Goal: Task Accomplishment & Management: Complete application form

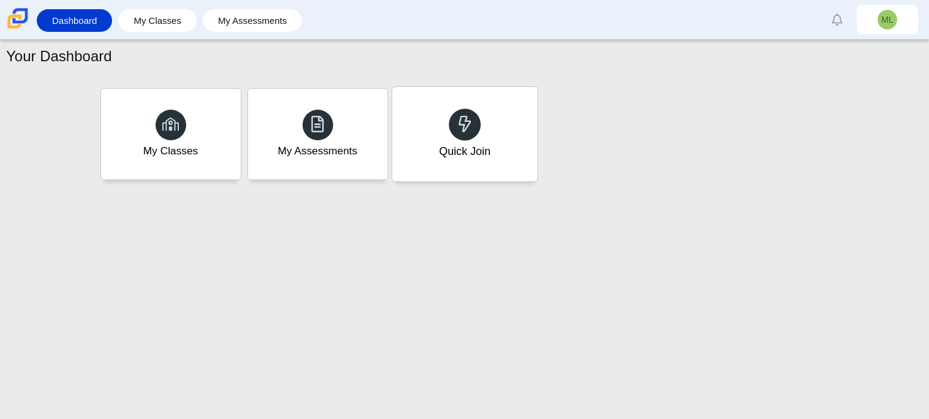
click at [474, 118] on div at bounding box center [465, 124] width 32 height 32
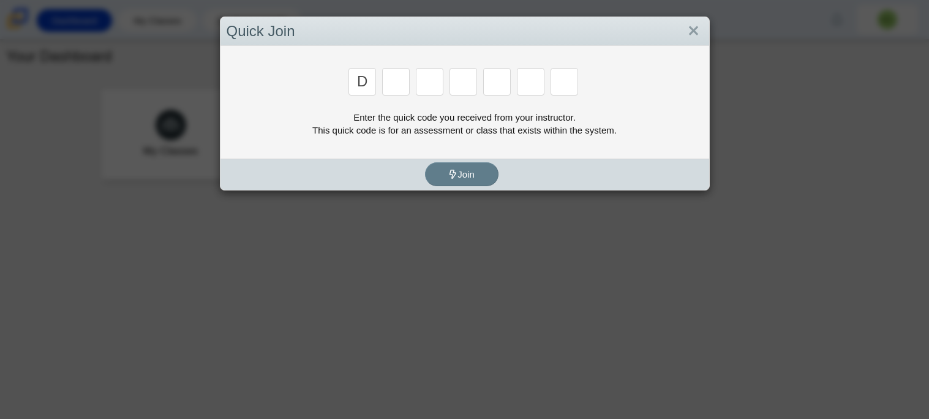
type input "D"
type input "B"
type input "M"
type input "3"
type input "5"
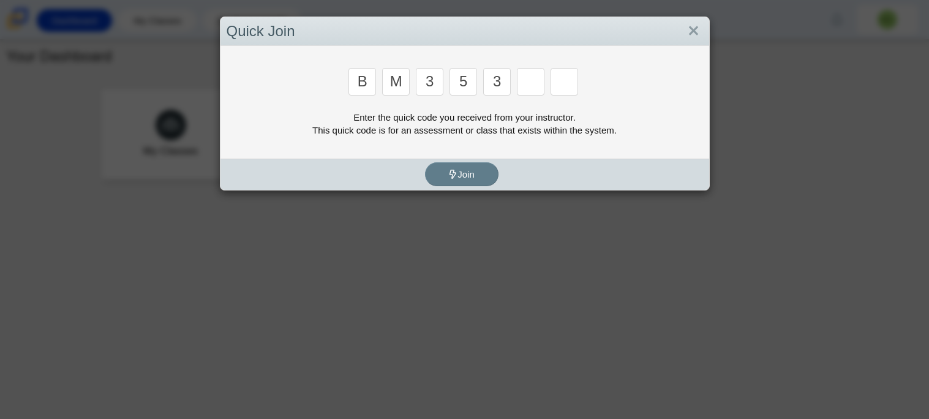
type input "3"
type input "G"
type input "B"
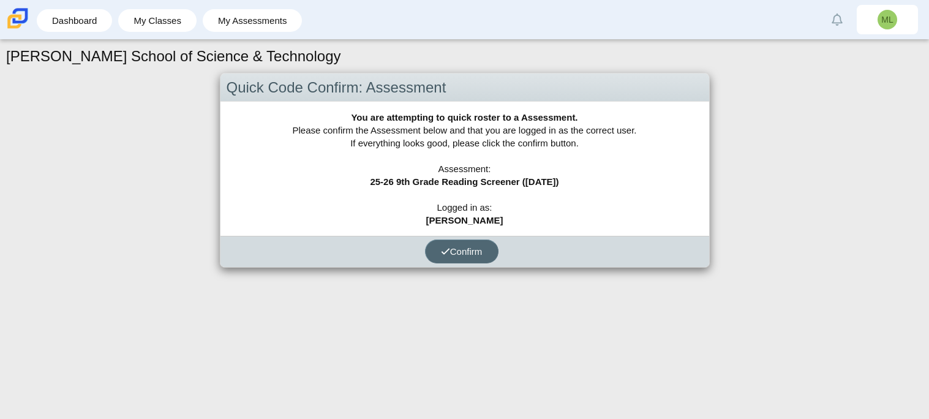
click at [455, 250] on span "Confirm" at bounding box center [462, 251] width 42 height 10
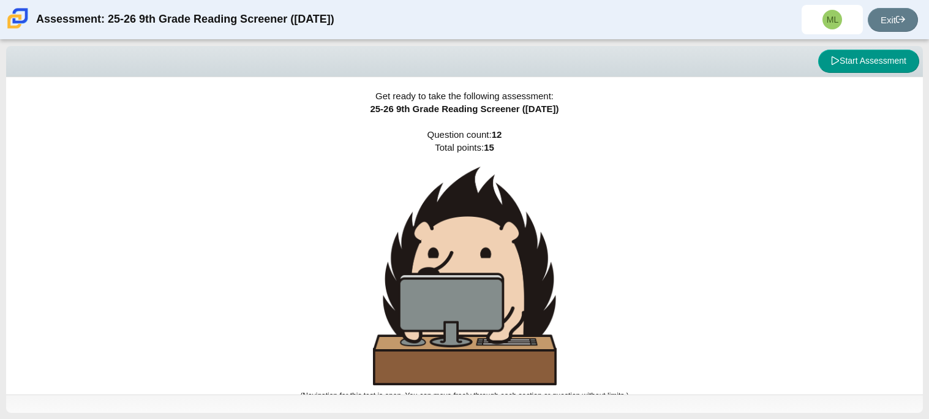
scroll to position [7, 0]
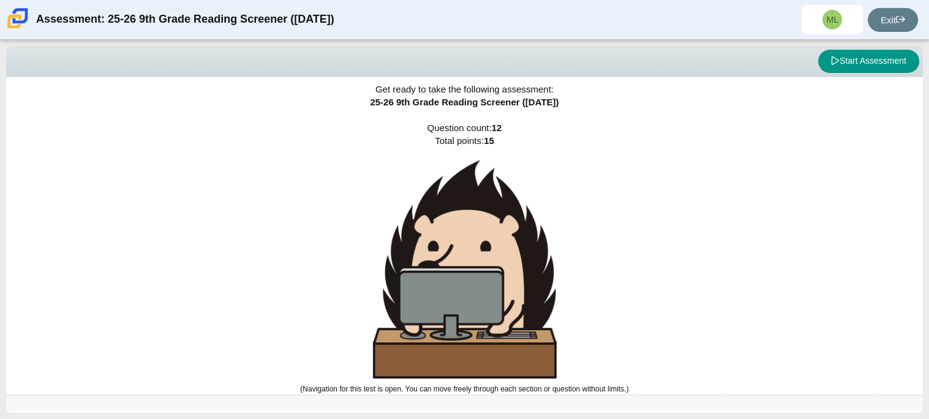
click at [486, 302] on img at bounding box center [465, 269] width 184 height 219
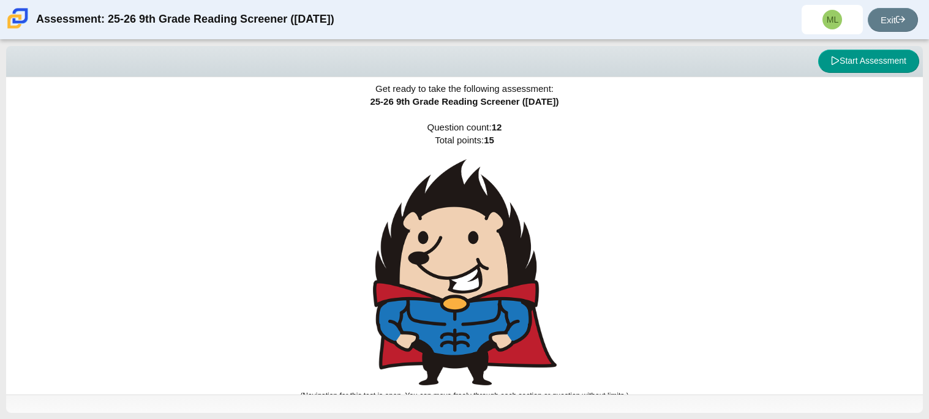
scroll to position [14, 0]
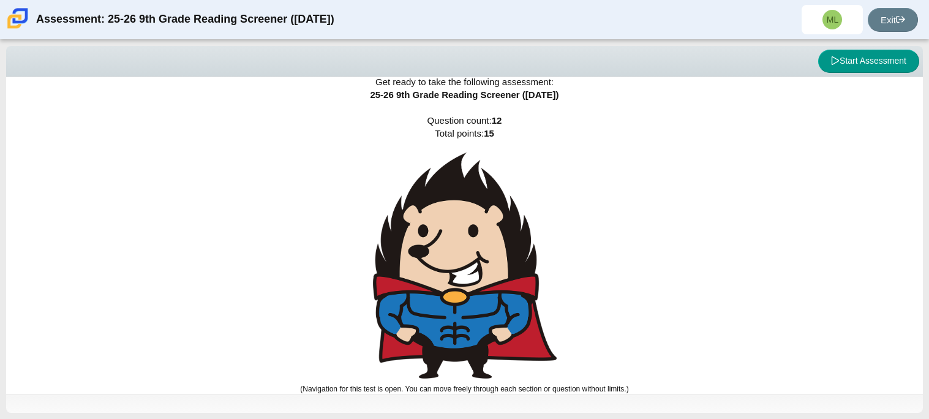
click at [513, 275] on img at bounding box center [465, 266] width 184 height 226
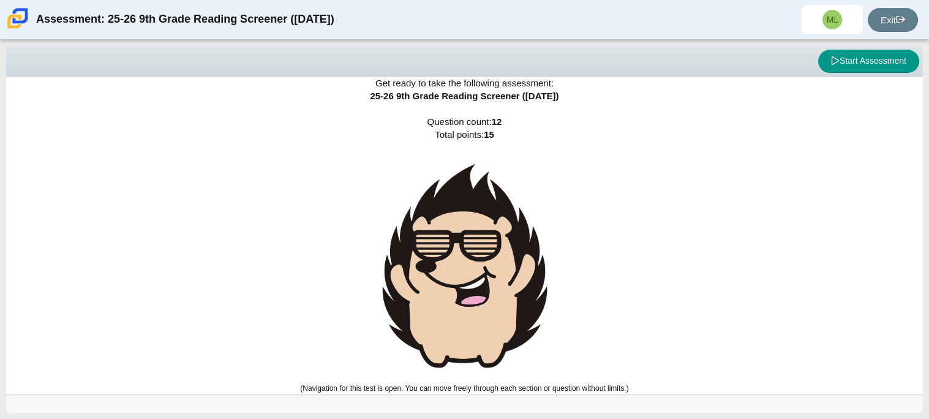
click at [513, 275] on img at bounding box center [465, 266] width 184 height 225
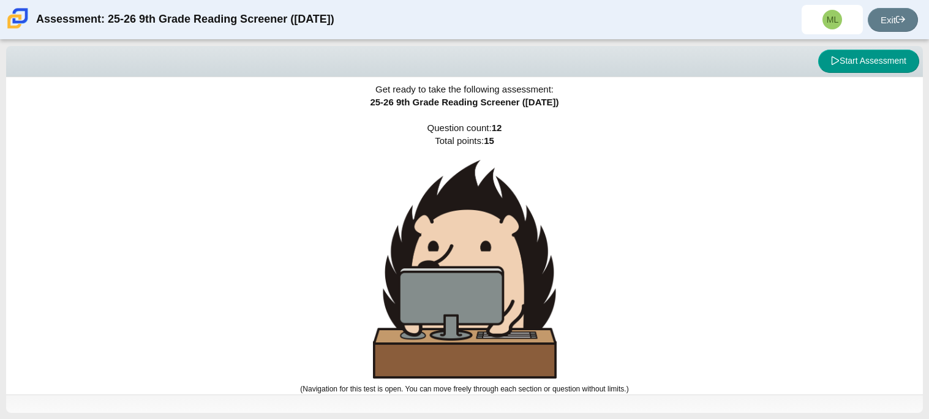
click at [513, 275] on img at bounding box center [465, 269] width 184 height 219
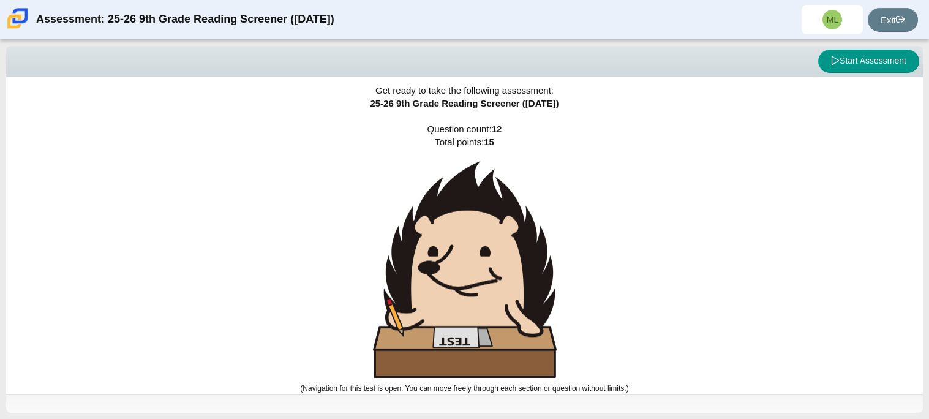
scroll to position [6, 0]
click at [513, 275] on img at bounding box center [465, 270] width 184 height 218
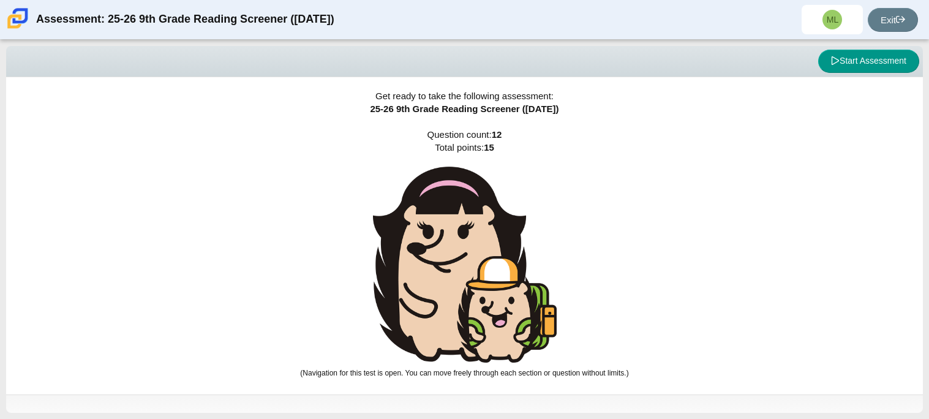
scroll to position [0, 0]
click at [537, 110] on span "25-26 9th Grade Reading Screener ([DATE])" at bounding box center [464, 109] width 189 height 10
click at [498, 274] on img at bounding box center [465, 265] width 184 height 197
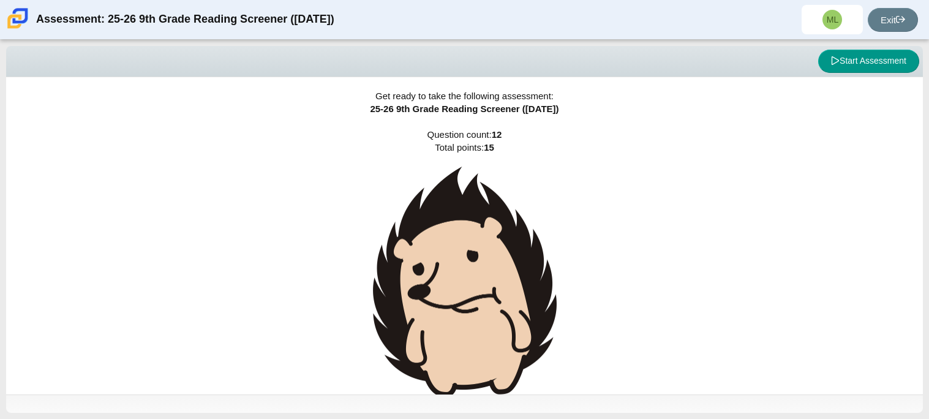
click at [498, 274] on img at bounding box center [465, 282] width 184 height 231
click at [495, 285] on img at bounding box center [465, 282] width 184 height 231
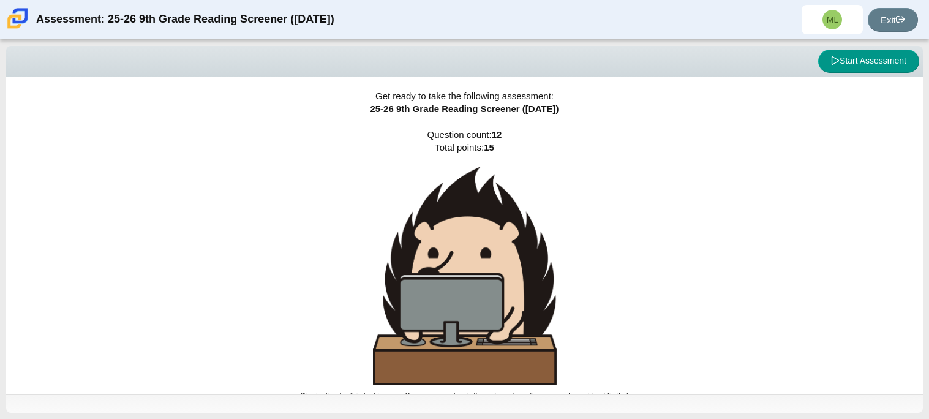
click at [495, 285] on img at bounding box center [465, 276] width 184 height 219
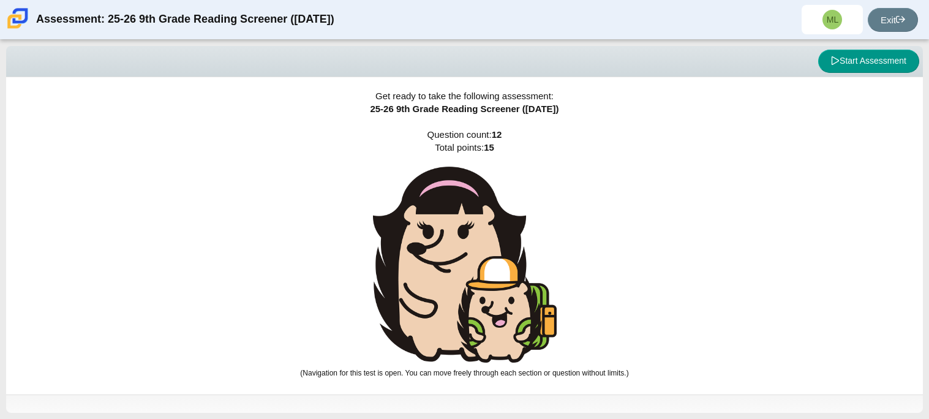
click at [495, 285] on img at bounding box center [465, 265] width 184 height 197
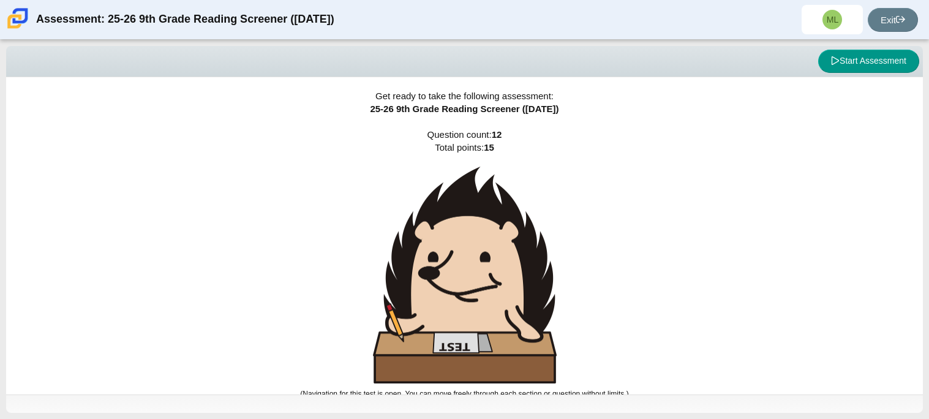
click at [495, 285] on img at bounding box center [465, 276] width 184 height 218
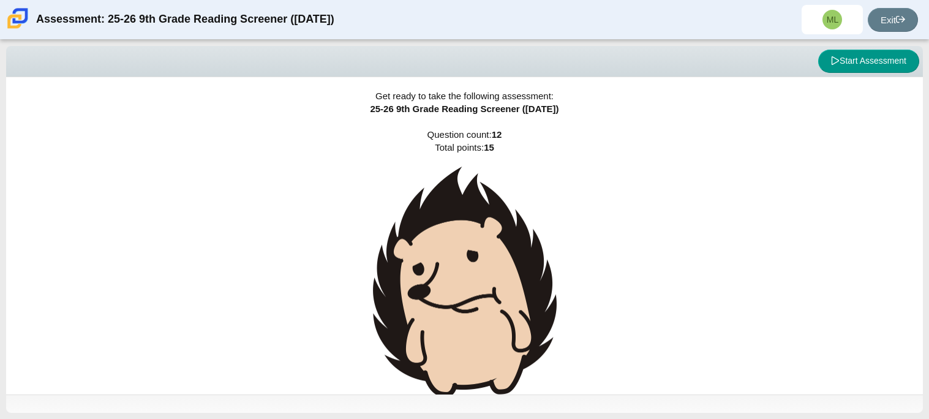
click at [495, 285] on img at bounding box center [465, 282] width 184 height 231
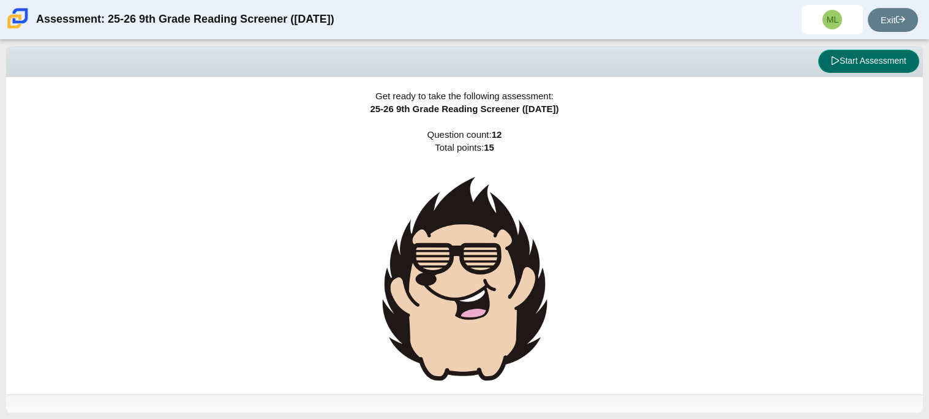
click at [889, 62] on button "Start Assessment" at bounding box center [869, 61] width 101 height 23
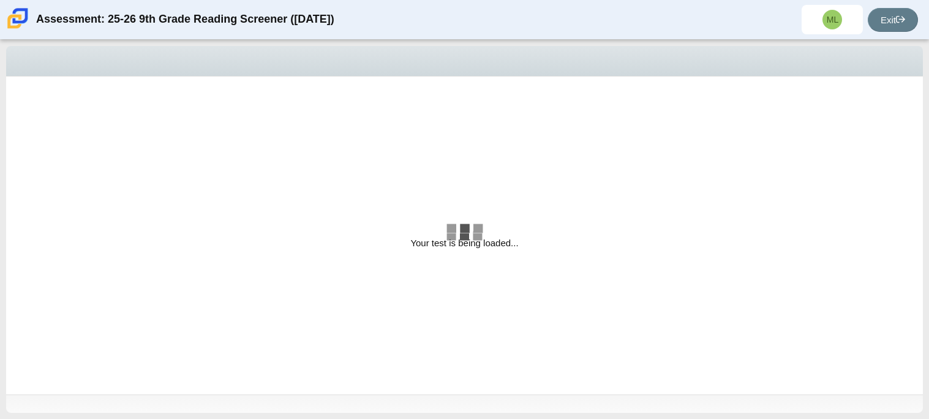
select select "ccc5b315-3c7c-471c-bf90-f22c8299c798"
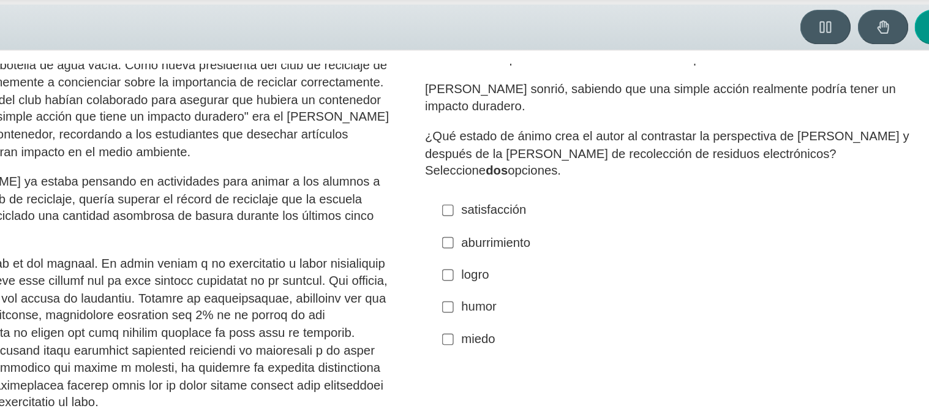
scroll to position [81, 0]
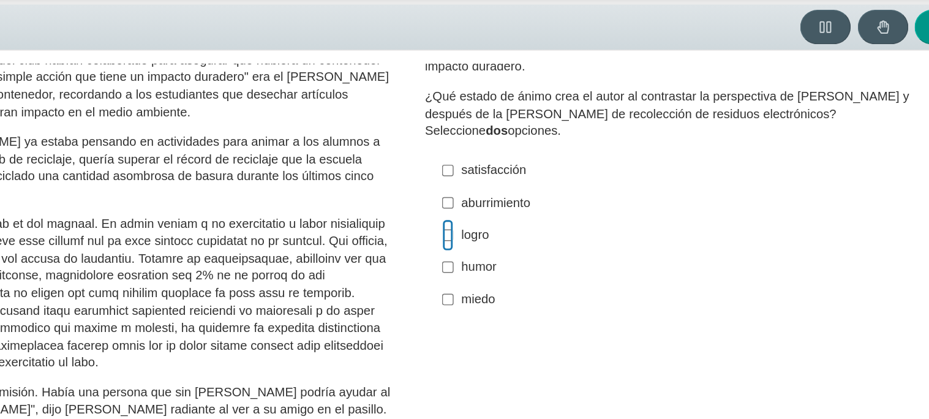
click at [539, 202] on input "logro logro" at bounding box center [540, 205] width 8 height 22
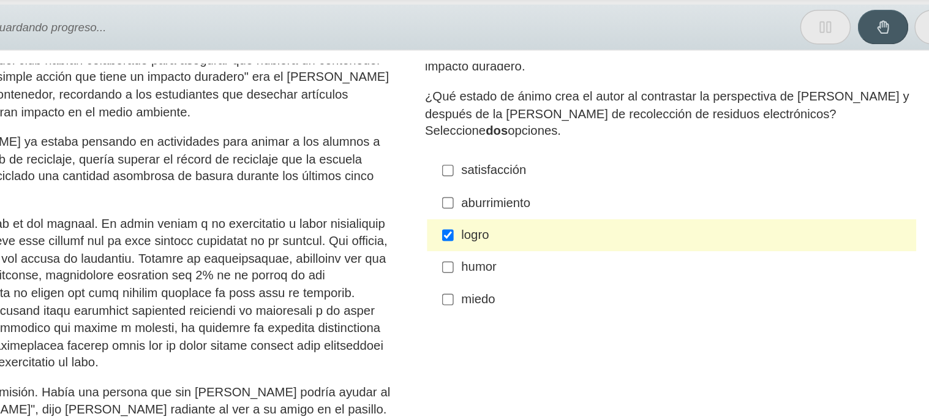
click at [543, 202] on label "logro logro" at bounding box center [696, 205] width 336 height 22
click at [543, 202] on input "logro logro" at bounding box center [540, 205] width 8 height 22
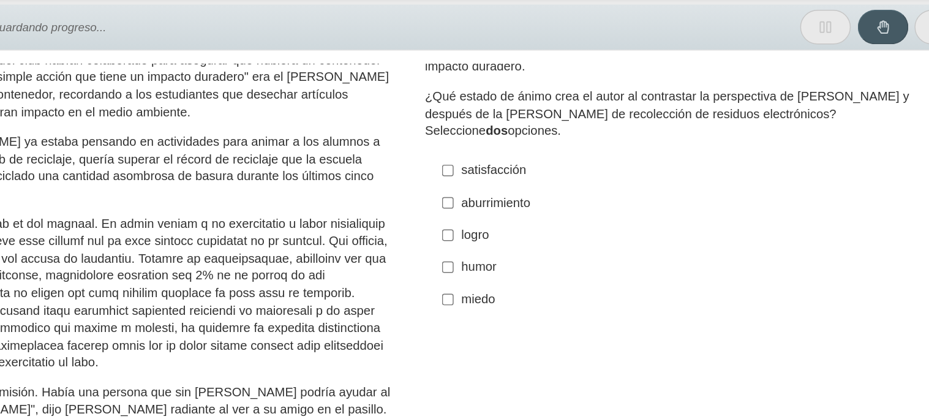
click at [543, 202] on label "logro logro" at bounding box center [696, 205] width 336 height 22
click at [543, 202] on input "logro logro" at bounding box center [540, 205] width 8 height 22
checkbox input "true"
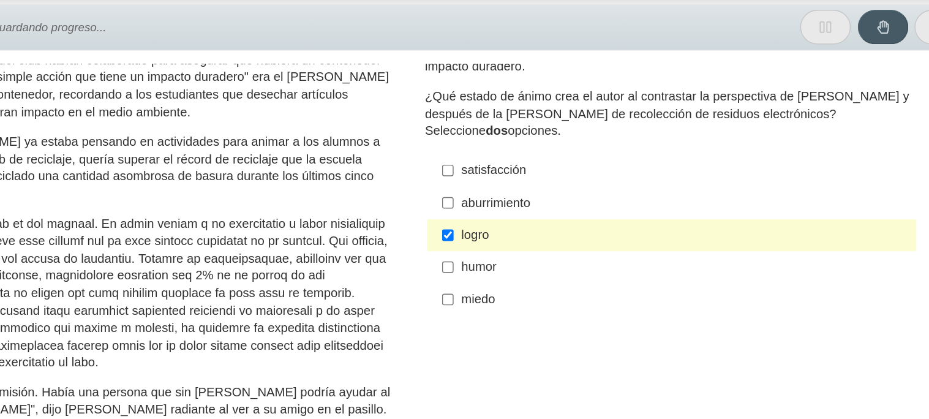
click at [550, 246] on font "miedo" at bounding box center [561, 249] width 23 height 11
click at [544, 246] on input "miedo miedo" at bounding box center [540, 249] width 8 height 22
checkbox input "true"
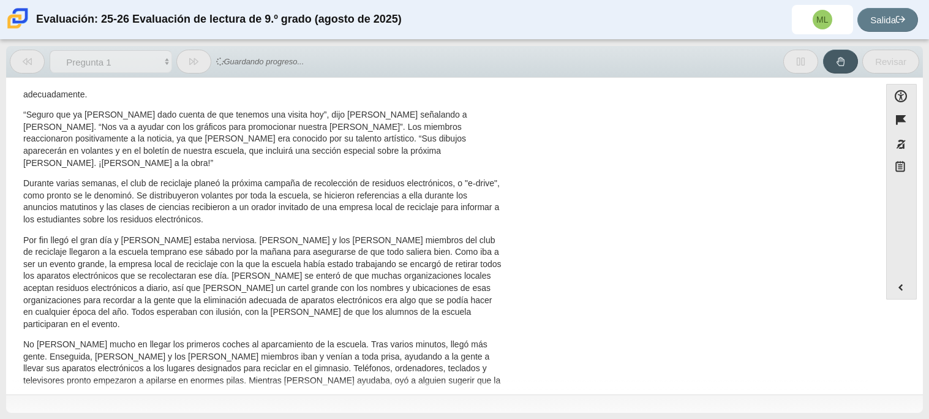
scroll to position [0, 0]
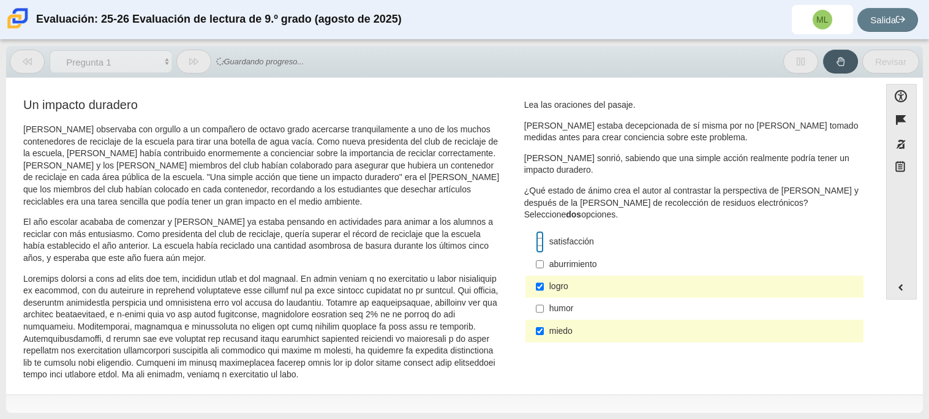
click at [536, 246] on input "satisfacción satisfacción" at bounding box center [540, 242] width 8 height 22
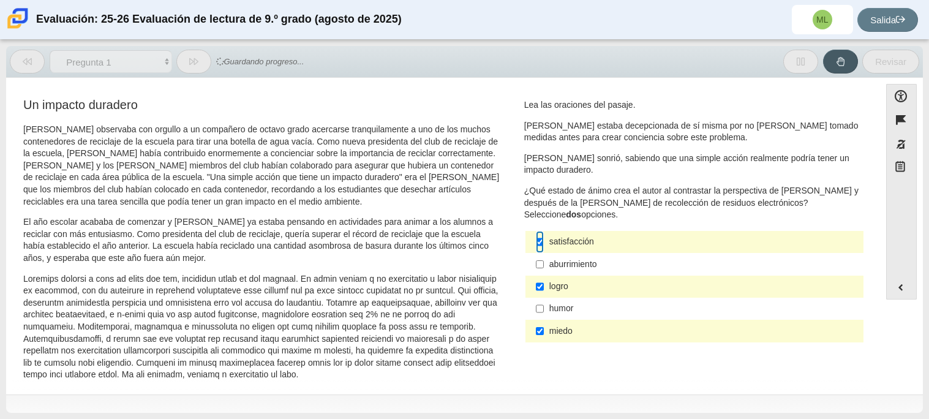
click at [536, 241] on input "satisfacción satisfacción" at bounding box center [540, 242] width 8 height 22
checkbox input "false"
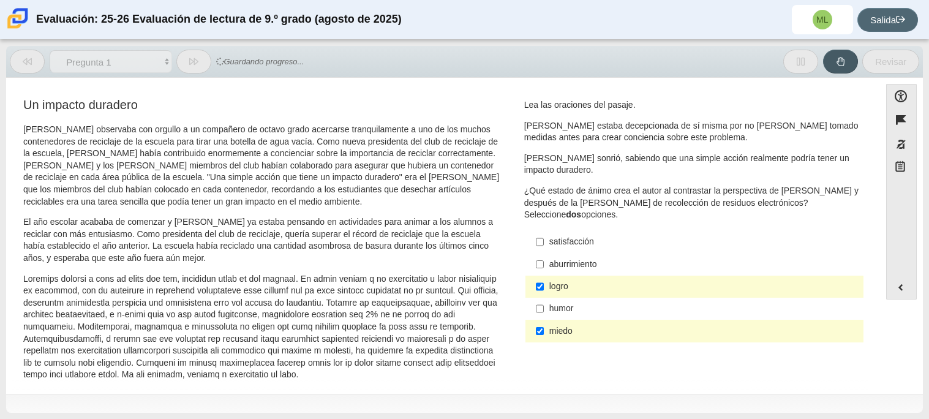
click at [890, 18] on font "Salida" at bounding box center [884, 20] width 26 height 10
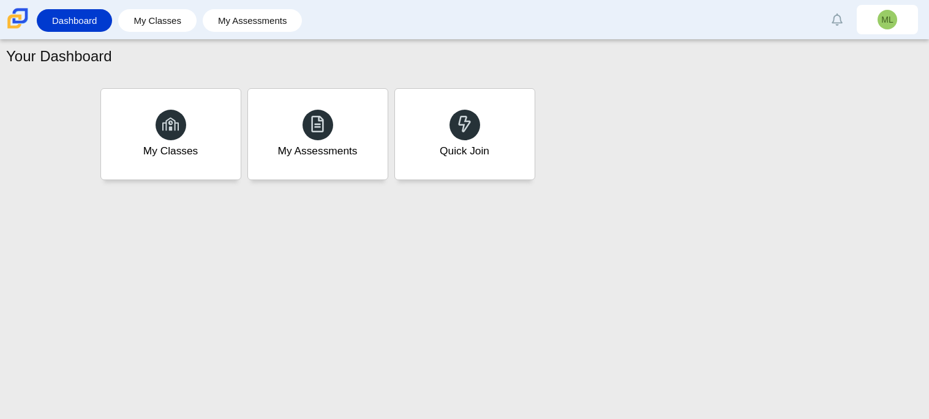
click at [494, 137] on div "Quick Join" at bounding box center [465, 134] width 140 height 91
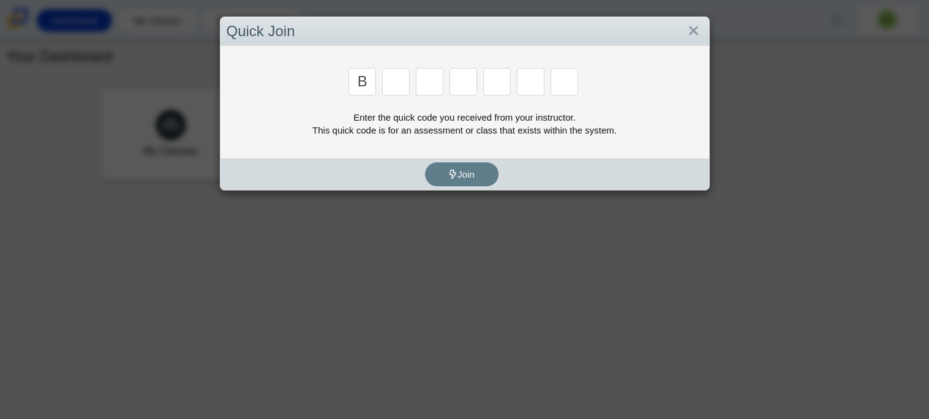
type input "B"
type input "M"
type input "3"
type input "5"
type input "3"
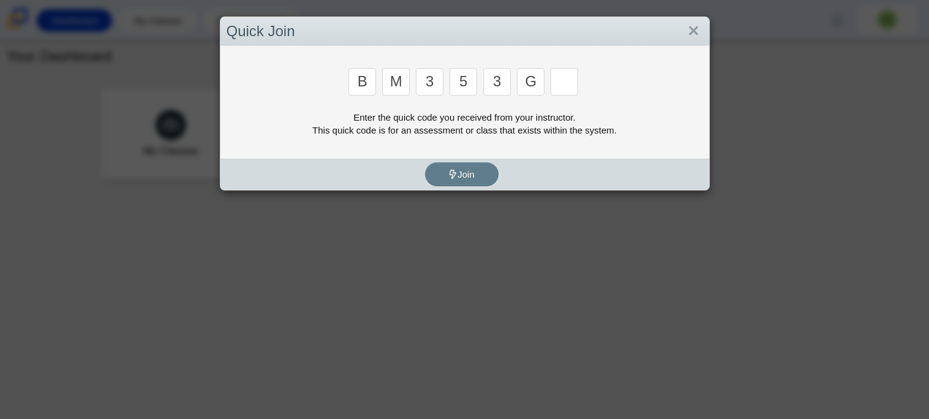
type input "G"
type input "B"
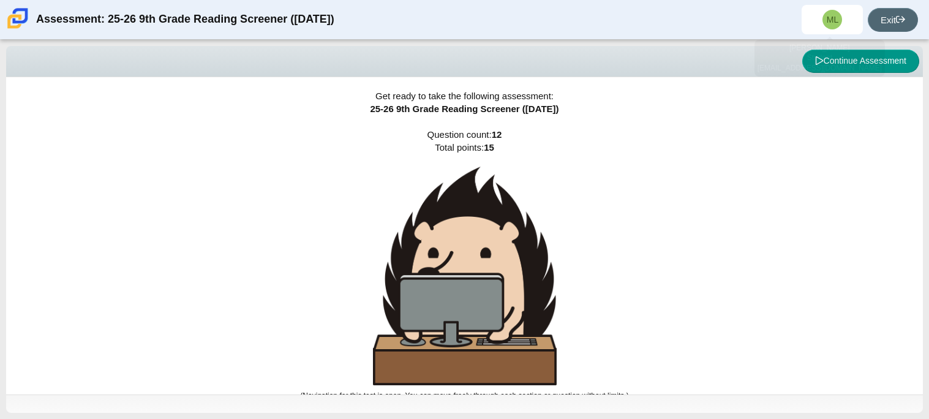
click at [882, 13] on link "Exit" at bounding box center [893, 20] width 50 height 24
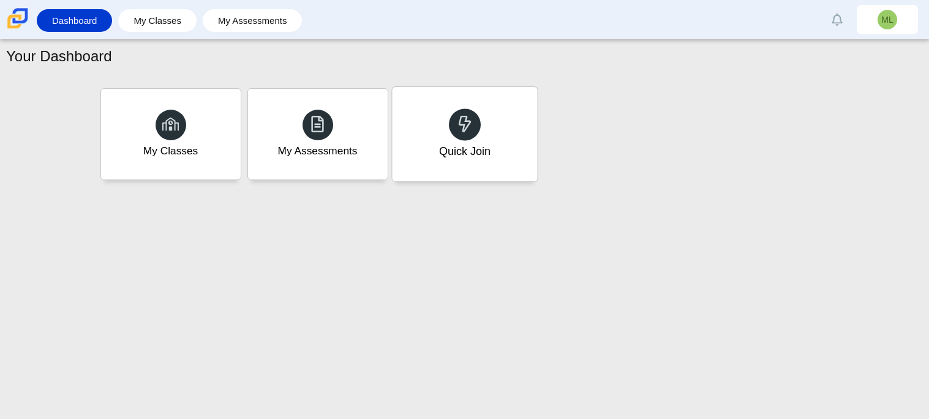
click at [507, 159] on div "Quick Join" at bounding box center [464, 134] width 145 height 94
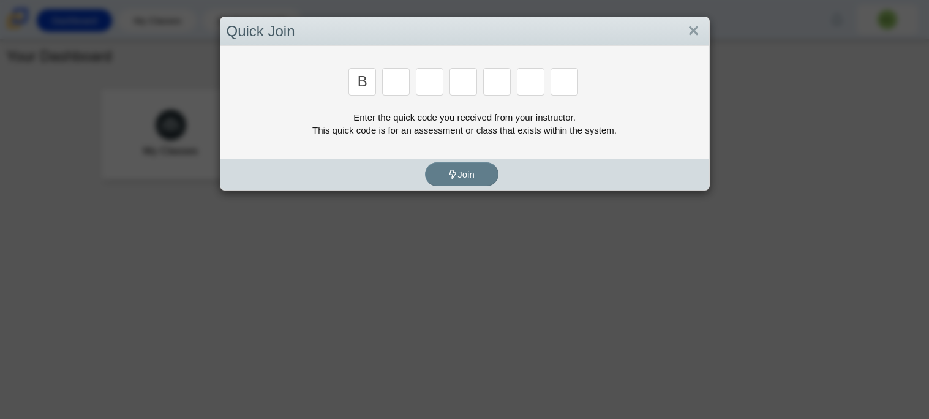
type input "B"
type input "M"
type input "3"
type input "5"
type input "G"
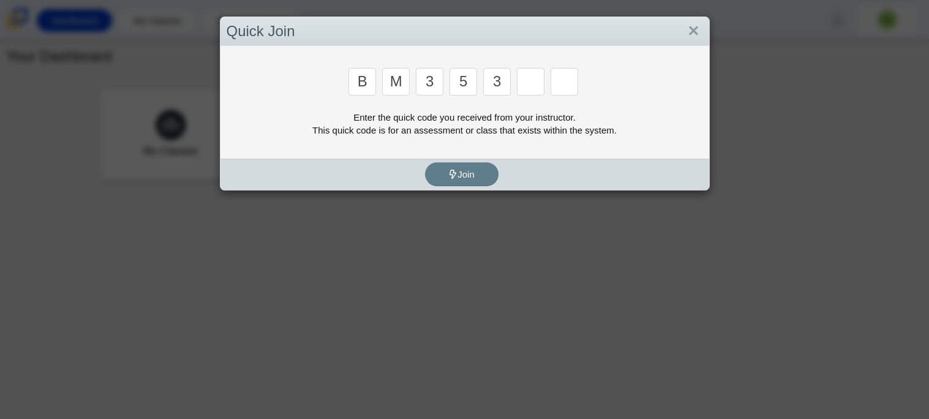
type input "3"
type input "G"
type input "B"
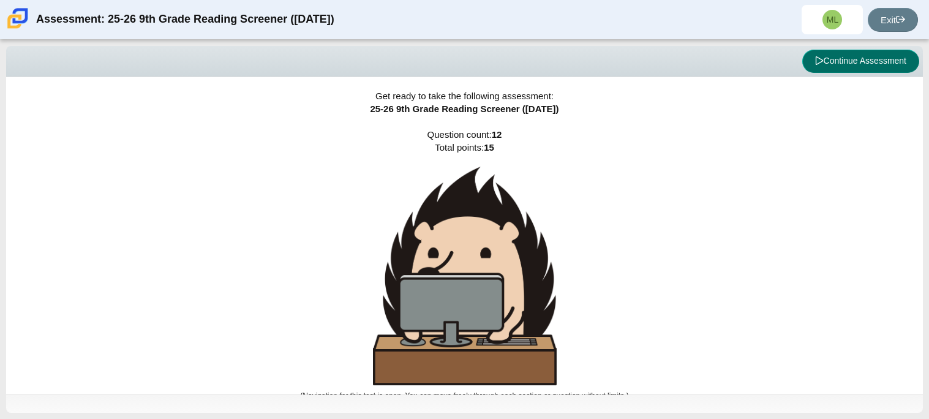
click at [841, 65] on button "Continue Assessment" at bounding box center [861, 61] width 117 height 23
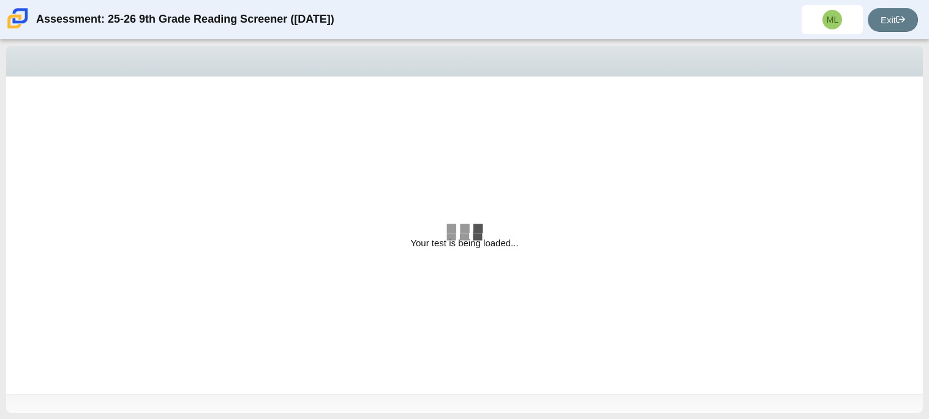
select select "e41f1a79-e29f-4095-8030-a53364015bed"
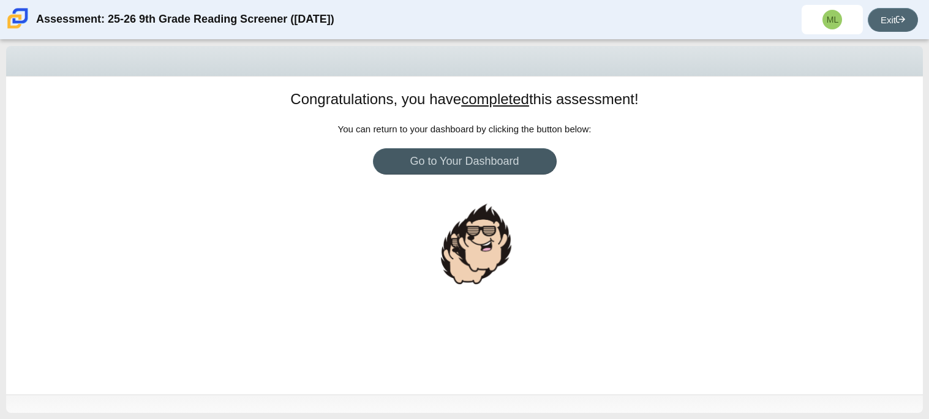
click at [889, 16] on link "Exit" at bounding box center [893, 20] width 50 height 24
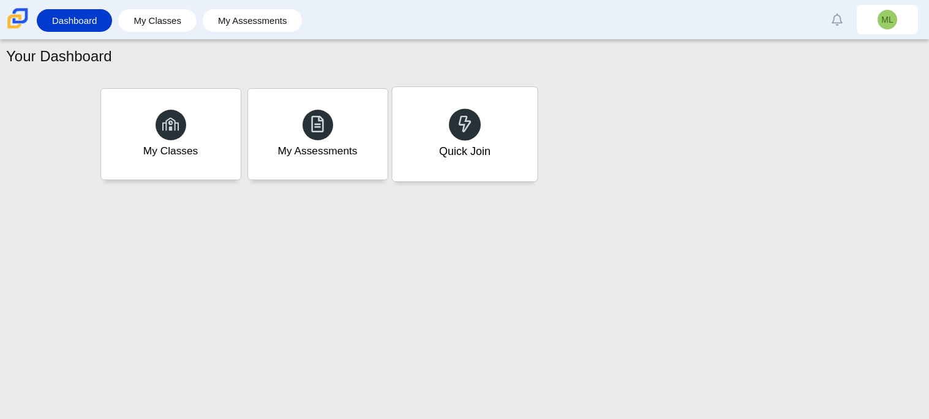
click at [506, 129] on div "Quick Join" at bounding box center [464, 134] width 145 height 94
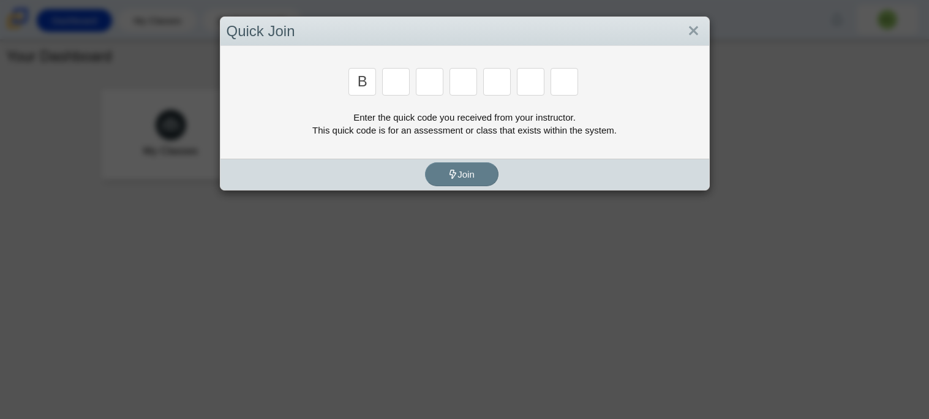
type input "B"
type input "M"
type input "3"
type input "5"
type input "3"
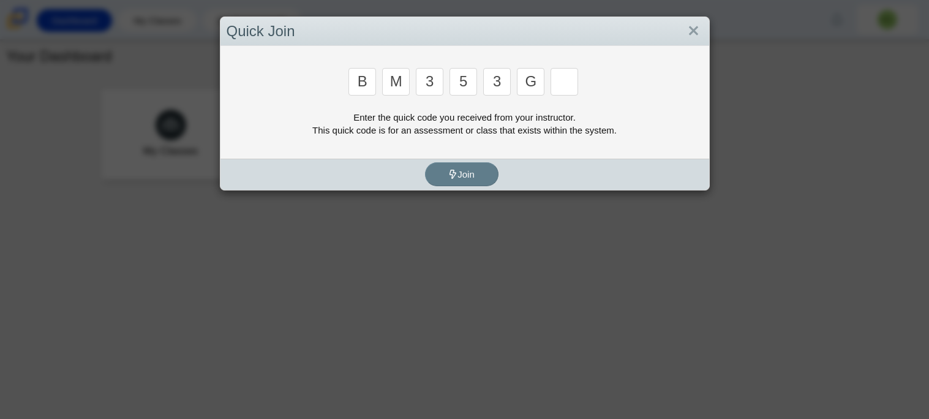
type input "G"
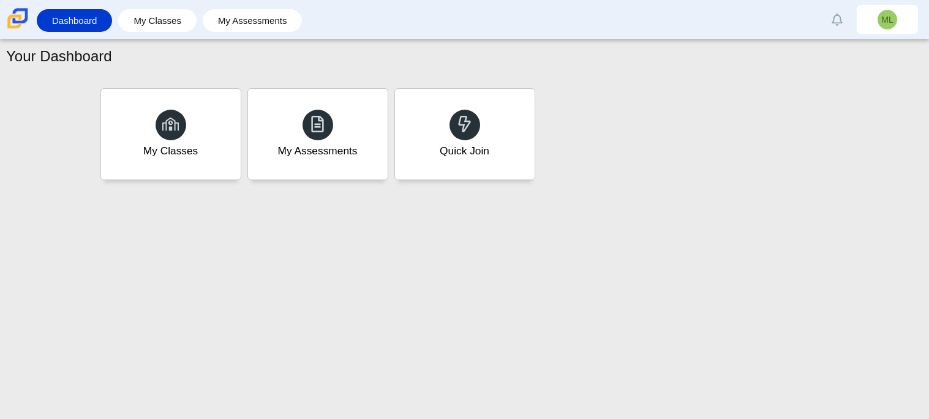
type input "B"
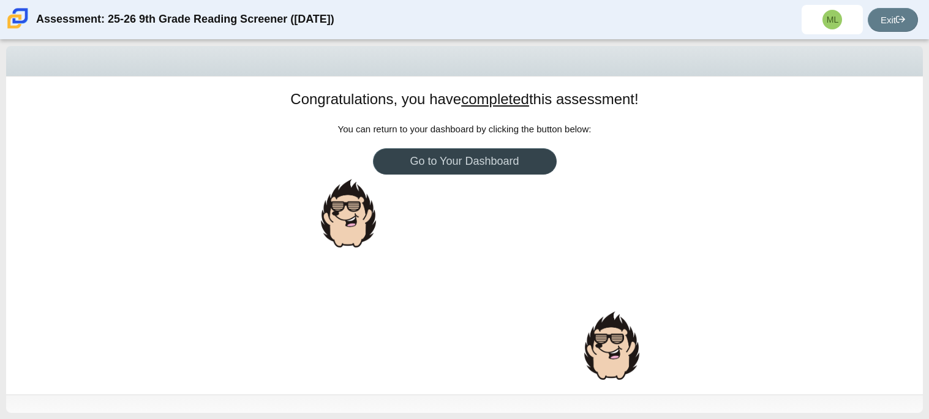
click at [509, 163] on link "Go to Your Dashboard" at bounding box center [465, 161] width 184 height 26
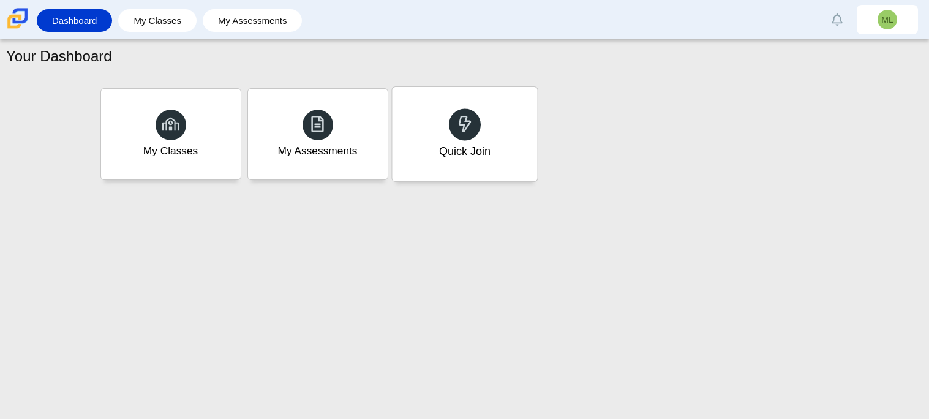
click at [503, 163] on div "Quick Join" at bounding box center [464, 134] width 145 height 94
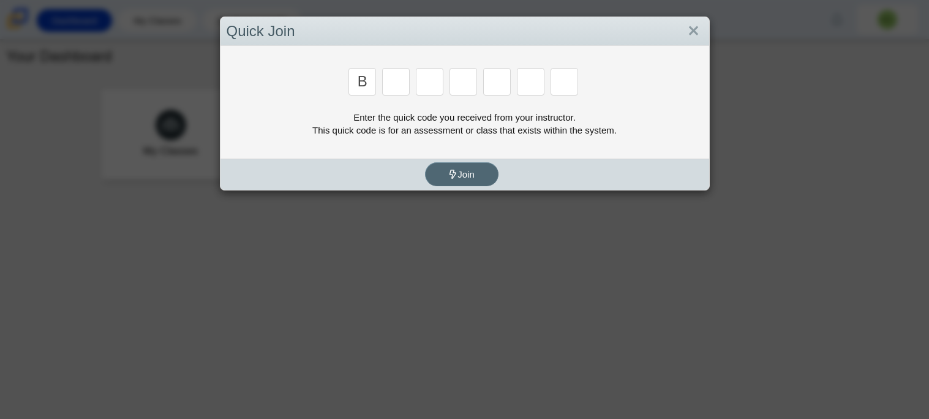
type input "B"
type input "M"
type input "3"
type input "5"
type input "3"
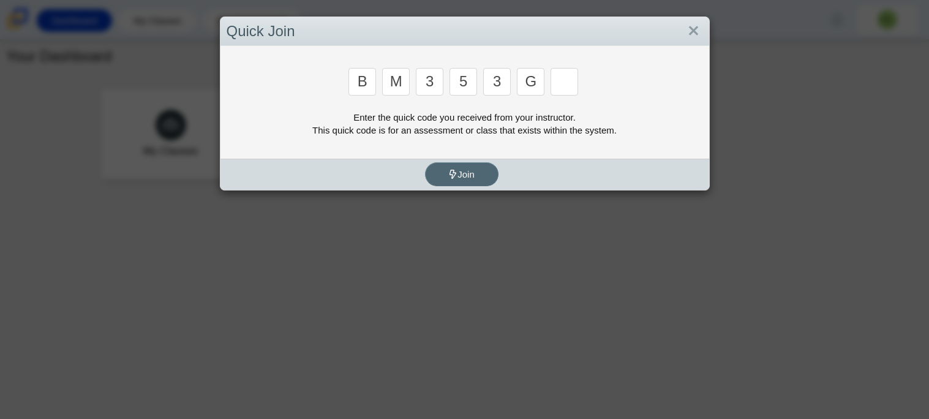
type input "G"
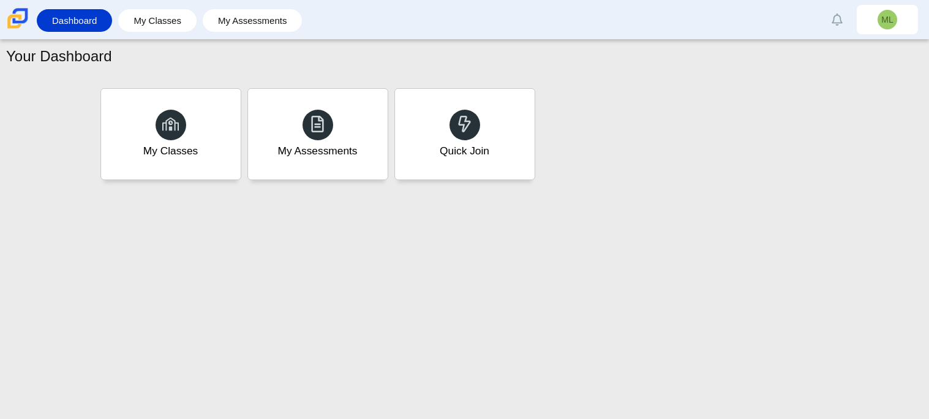
type input "B"
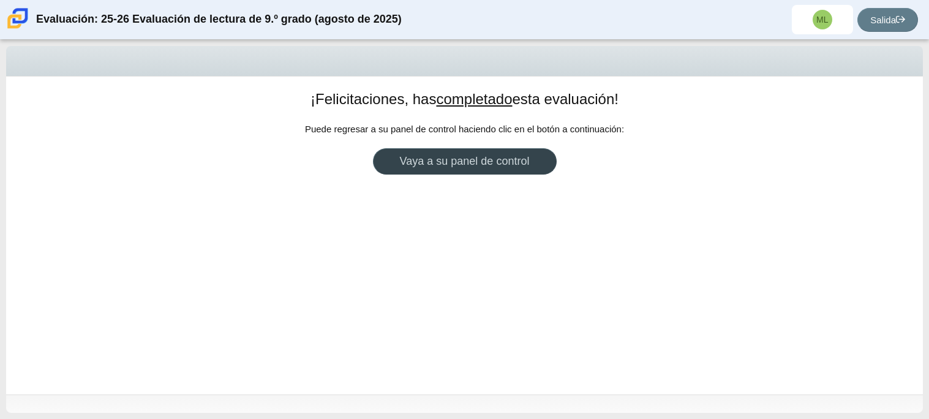
click at [535, 157] on link "Vaya a su panel de control" at bounding box center [465, 161] width 184 height 26
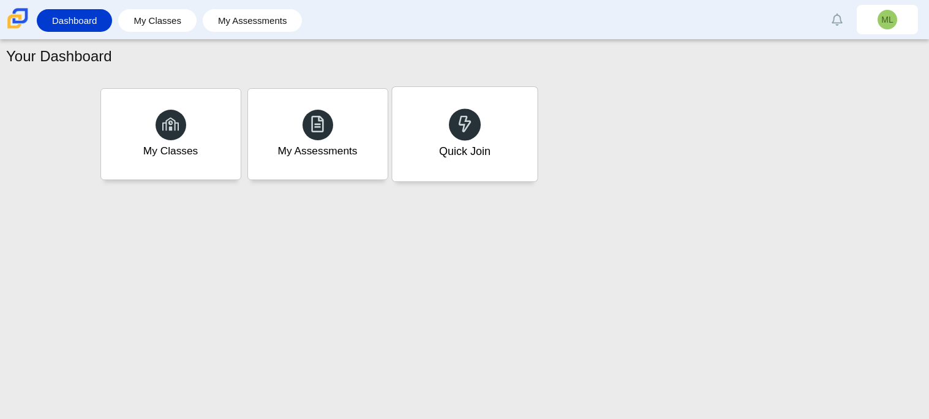
click at [498, 148] on div "Quick Join" at bounding box center [464, 134] width 145 height 94
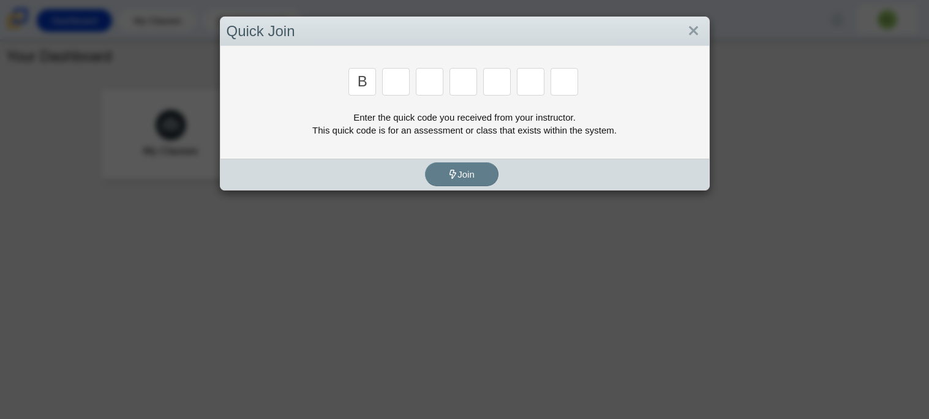
type input "B"
type input "M"
type input "3"
type input "5"
type input "3"
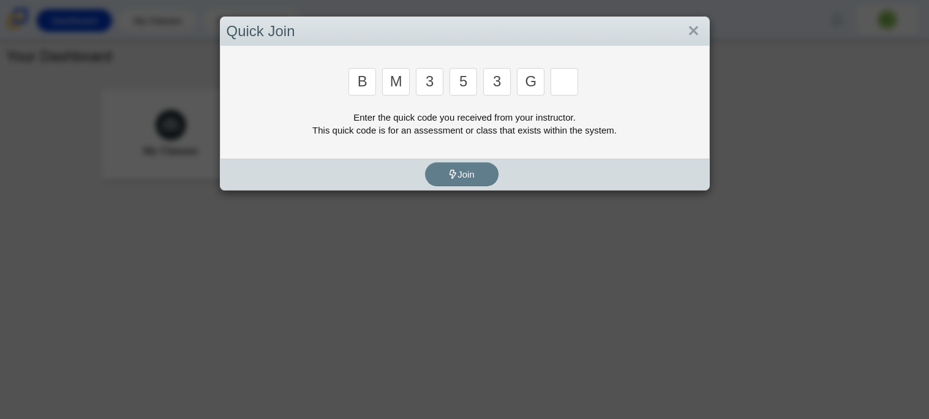
type input "G"
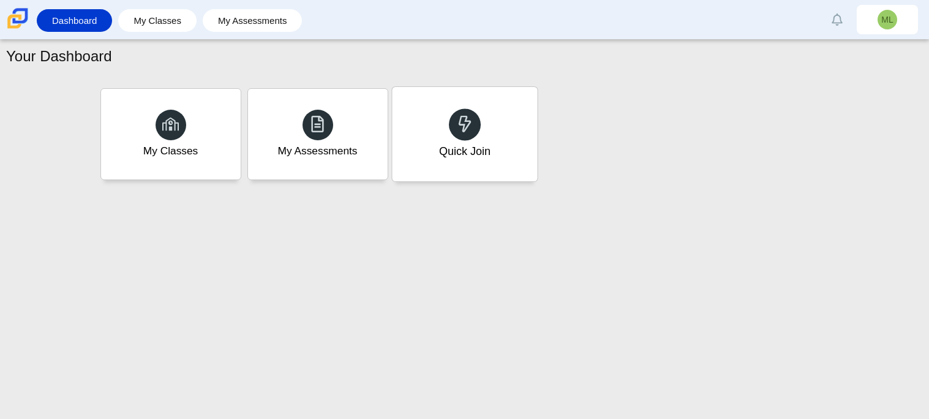
type input "B"
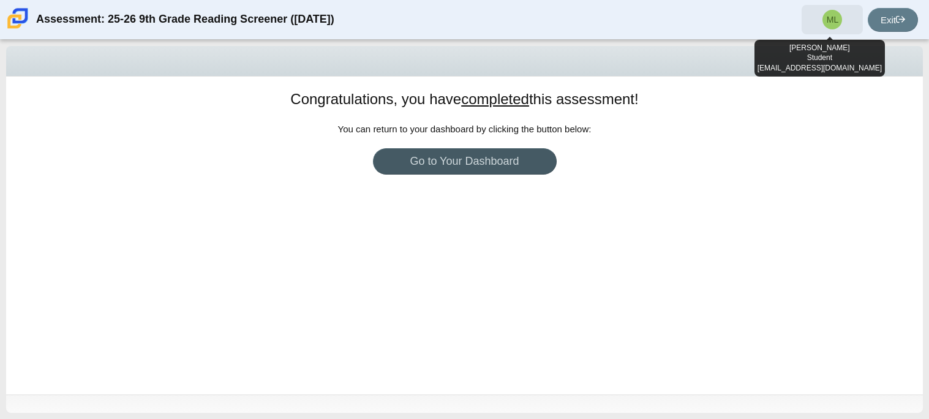
click at [827, 17] on span "ML" at bounding box center [833, 19] width 12 height 9
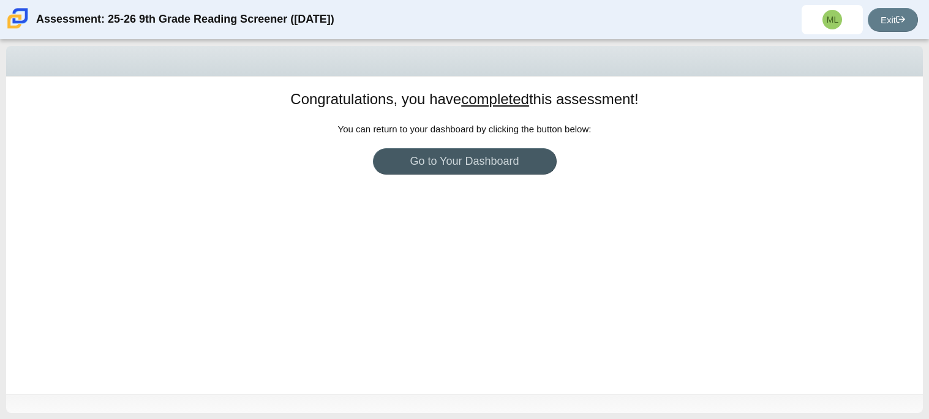
click at [675, 232] on div "Congratulations, you have completed this assessment! You can return to your das…" at bounding box center [464, 236] width 917 height 318
